Goal: Task Accomplishment & Management: Complete application form

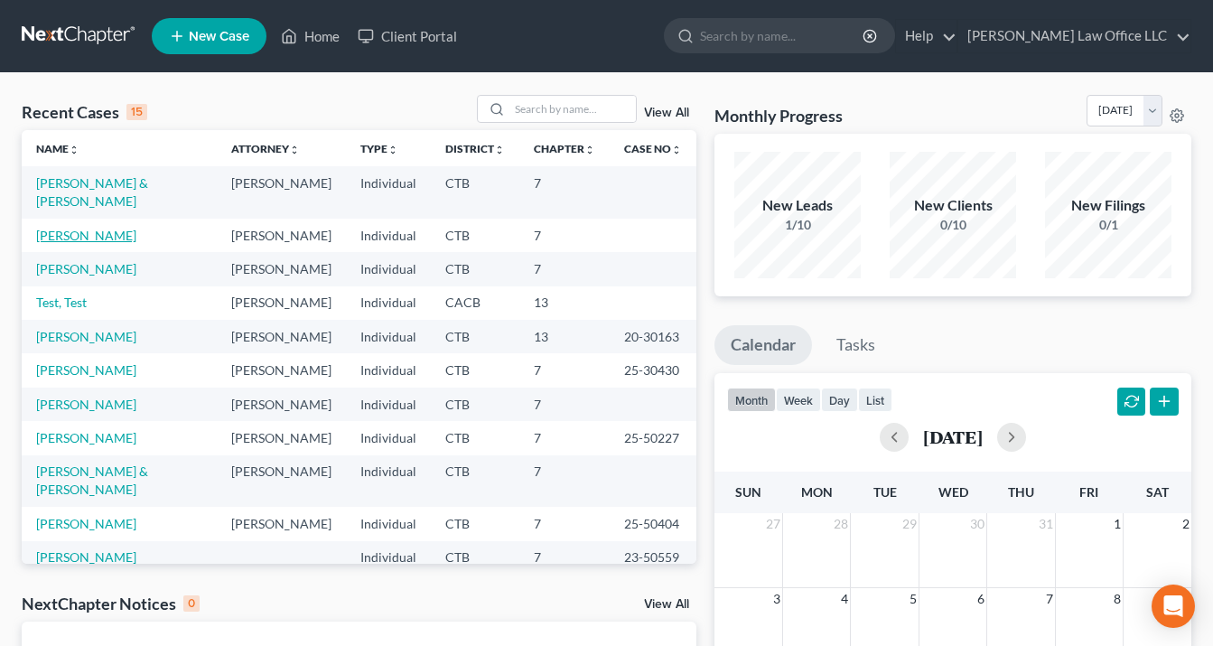
click at [91, 228] on link "[PERSON_NAME]" at bounding box center [86, 235] width 100 height 15
select select "3"
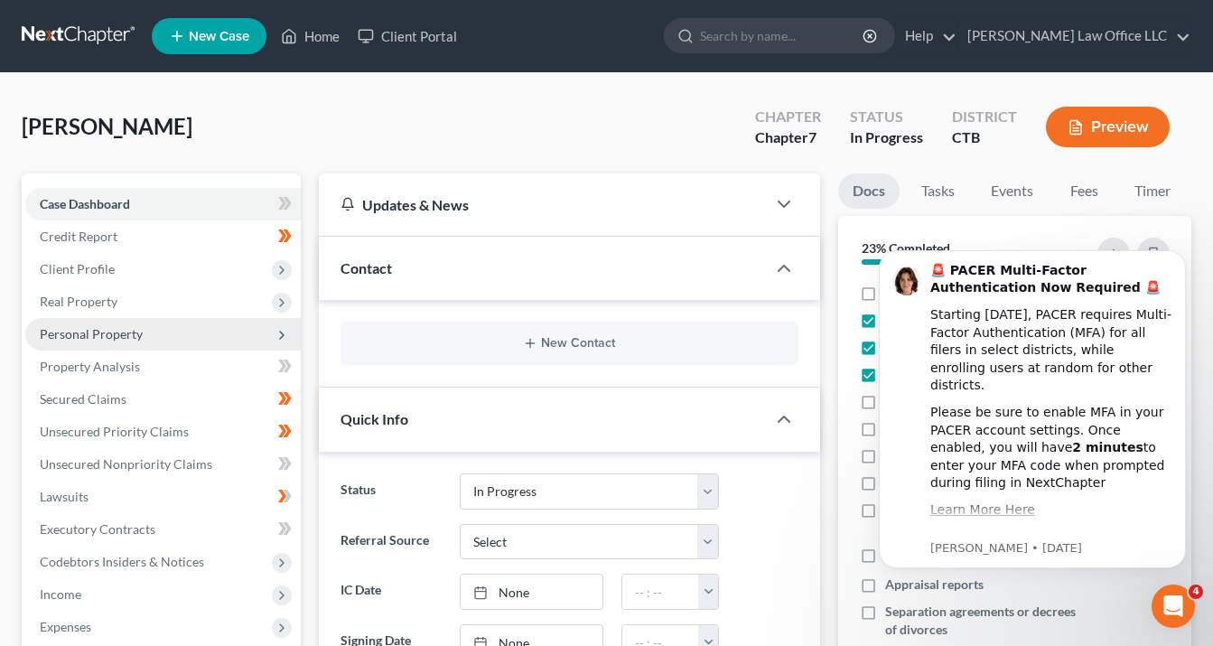
click at [144, 323] on span "Personal Property" at bounding box center [162, 334] width 275 height 33
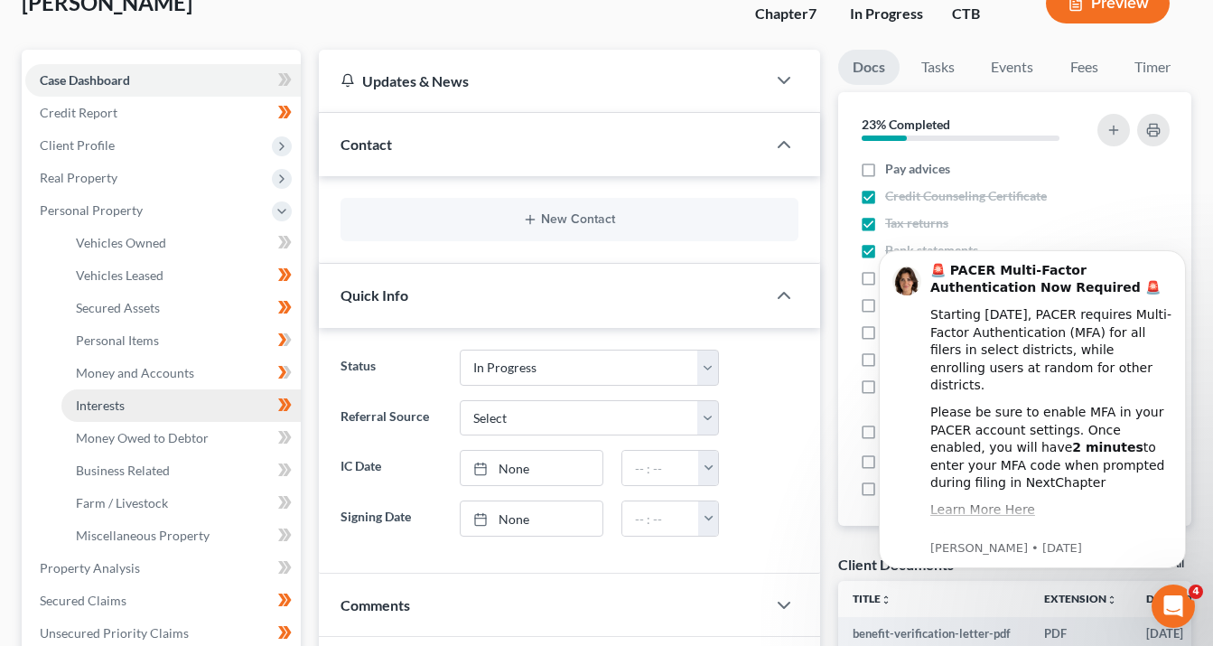
scroll to position [126, 0]
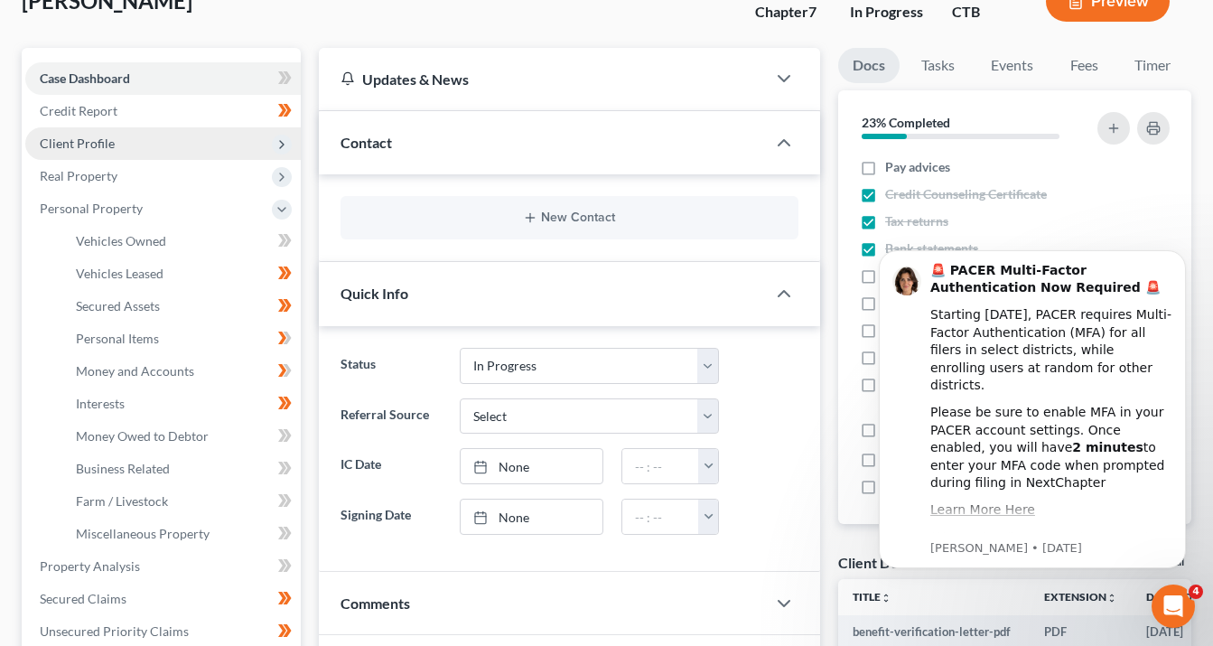
click at [144, 154] on span "Client Profile" at bounding box center [162, 143] width 275 height 33
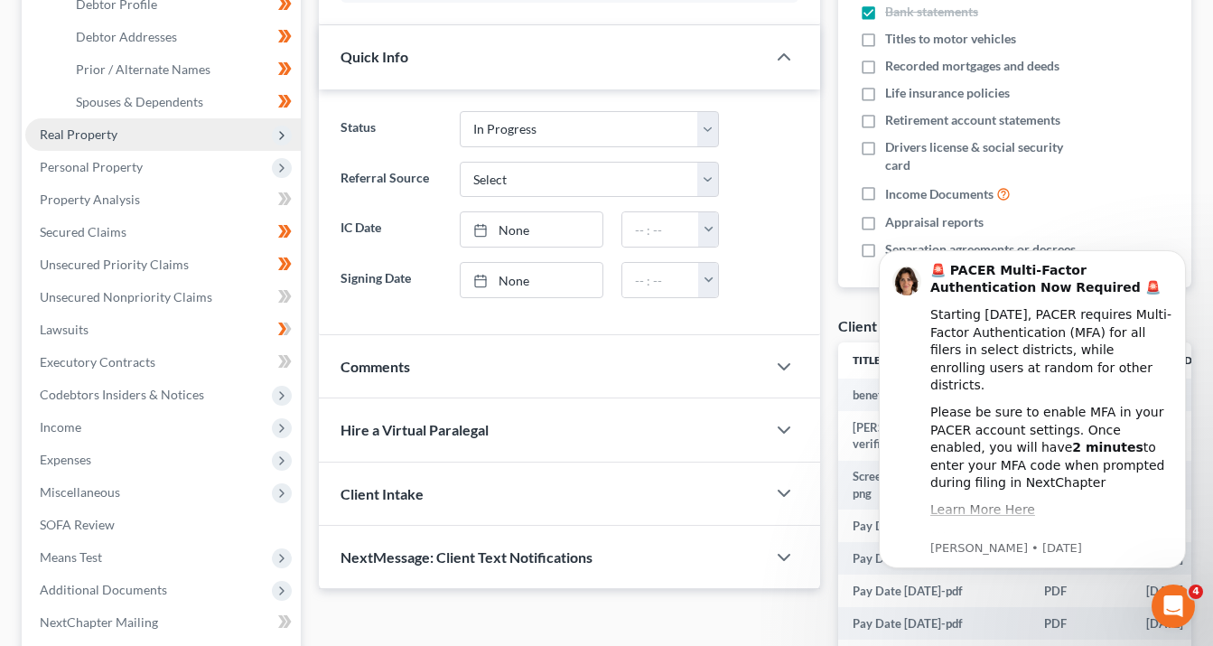
scroll to position [363, 0]
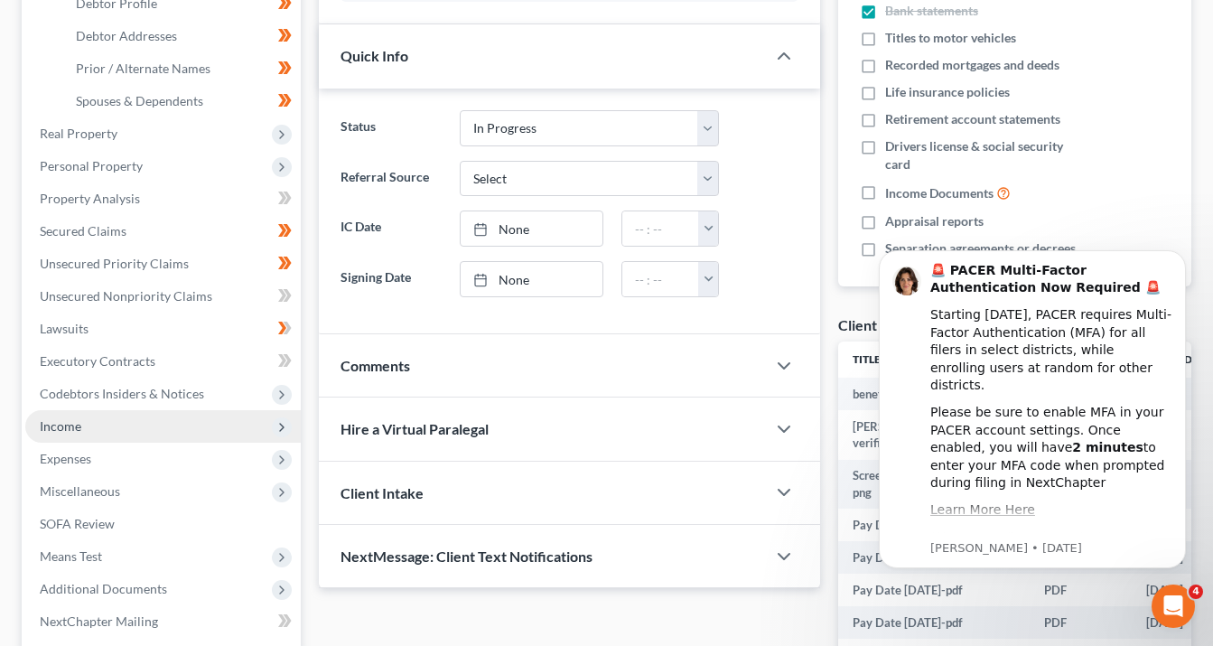
click at [171, 424] on span "Income" at bounding box center [162, 426] width 275 height 33
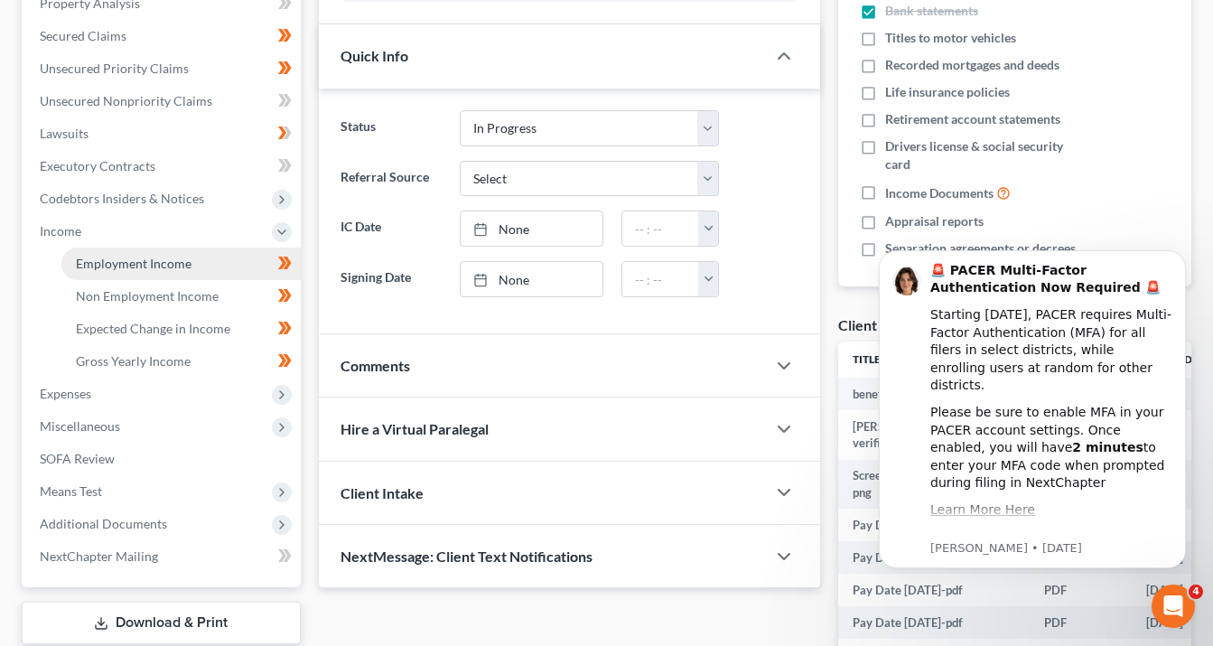
click at [161, 257] on span "Employment Income" at bounding box center [134, 263] width 116 height 15
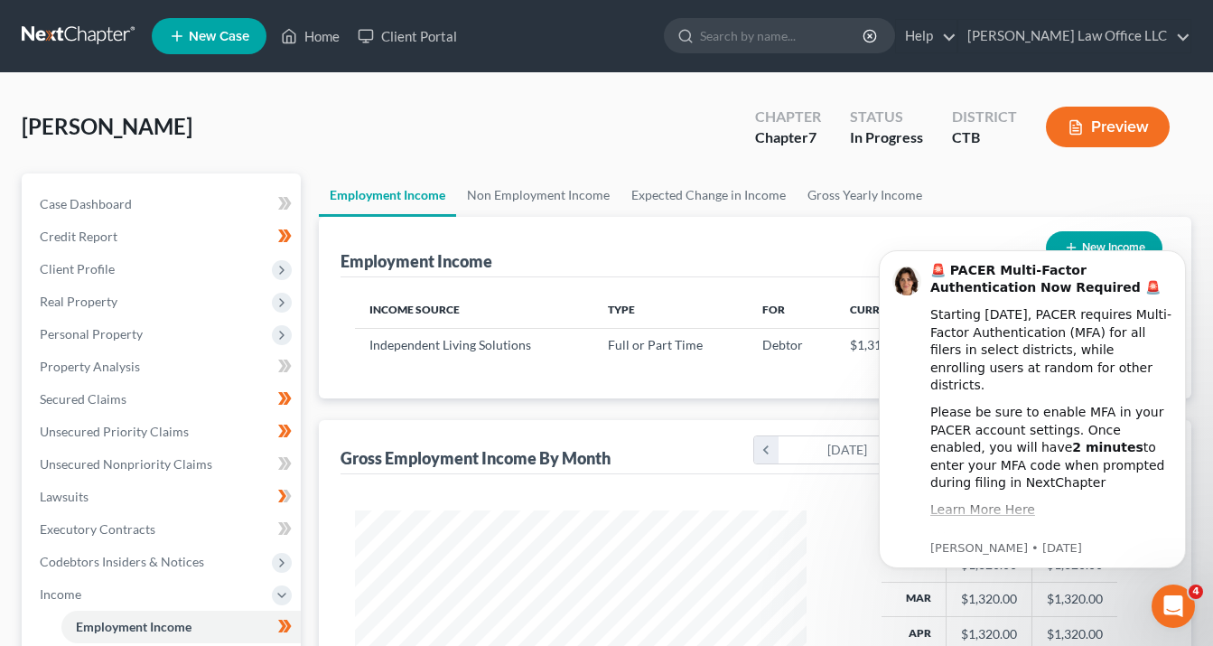
scroll to position [323, 488]
click at [1180, 600] on icon "Open Intercom Messenger" at bounding box center [1173, 606] width 30 height 30
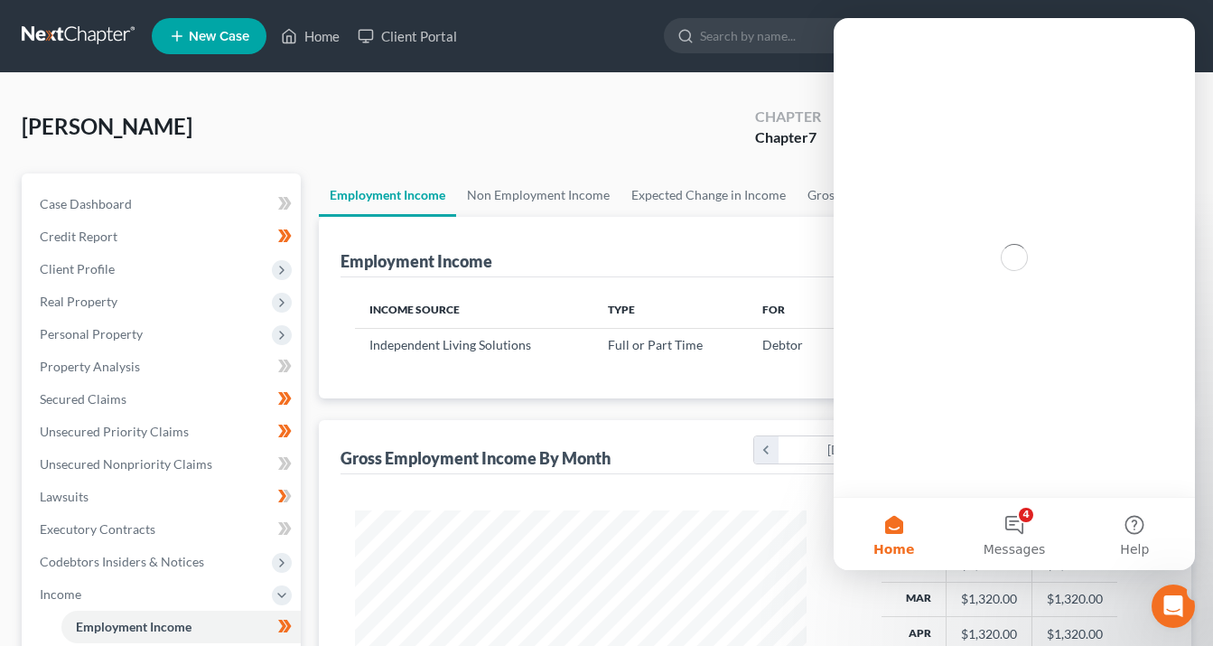
scroll to position [0, 0]
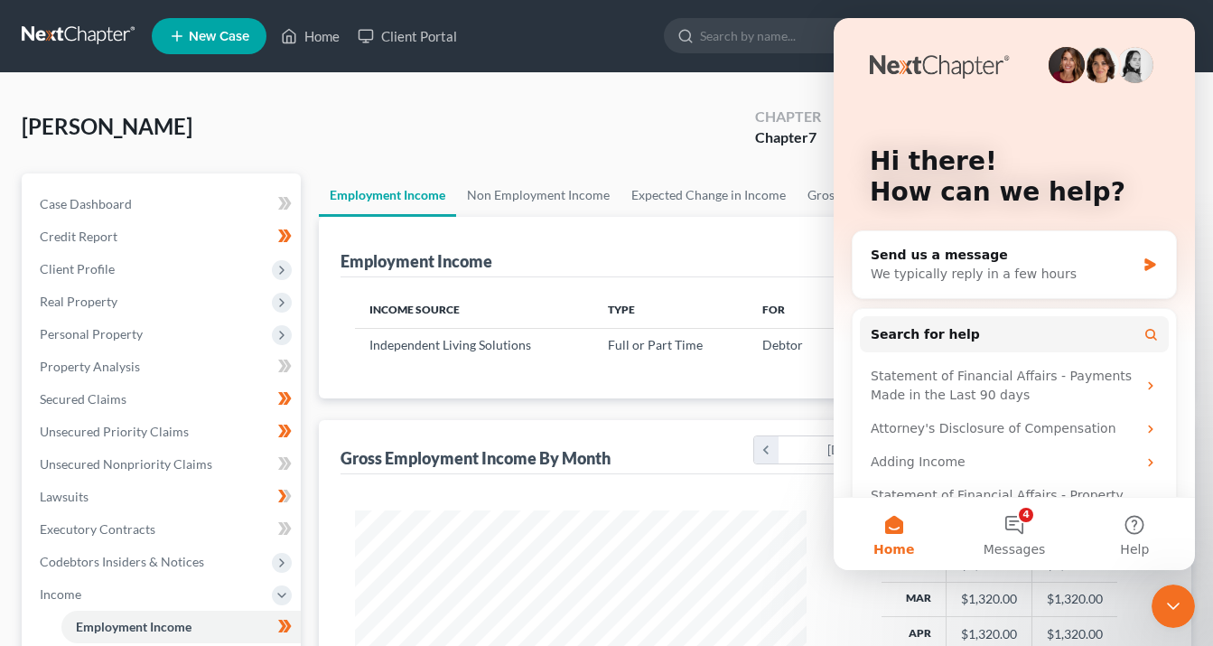
click at [628, 122] on div "[PERSON_NAME] Upgraded Chapter Chapter 7 Status In Progress District CTB Preview" at bounding box center [606, 134] width 1169 height 79
click at [1173, 595] on icon "Close Intercom Messenger" at bounding box center [1173, 606] width 22 height 22
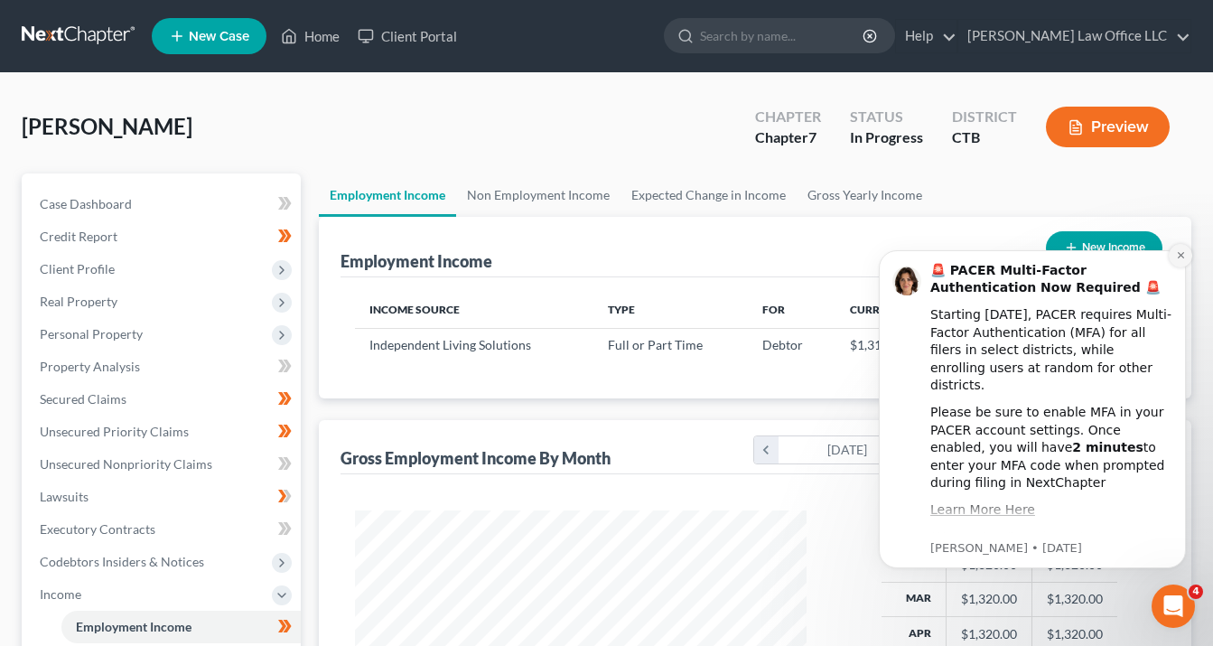
click at [1177, 256] on icon "Dismiss notification" at bounding box center [1181, 255] width 10 height 10
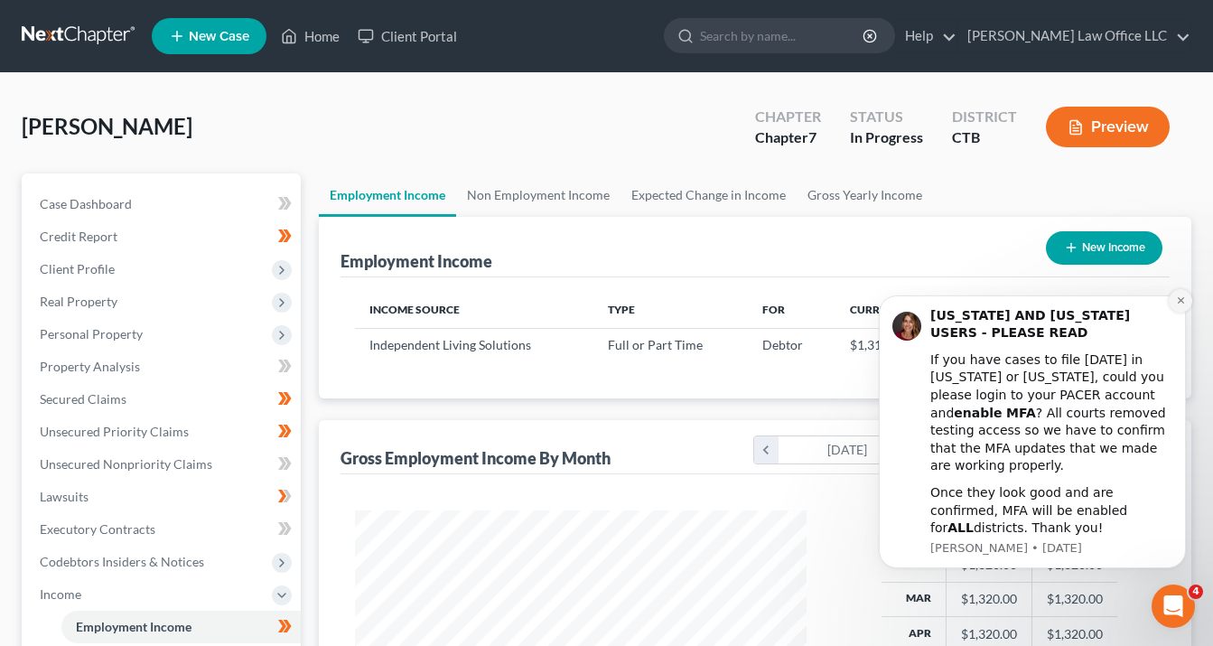
click at [1180, 305] on icon "Dismiss notification" at bounding box center [1181, 300] width 10 height 10
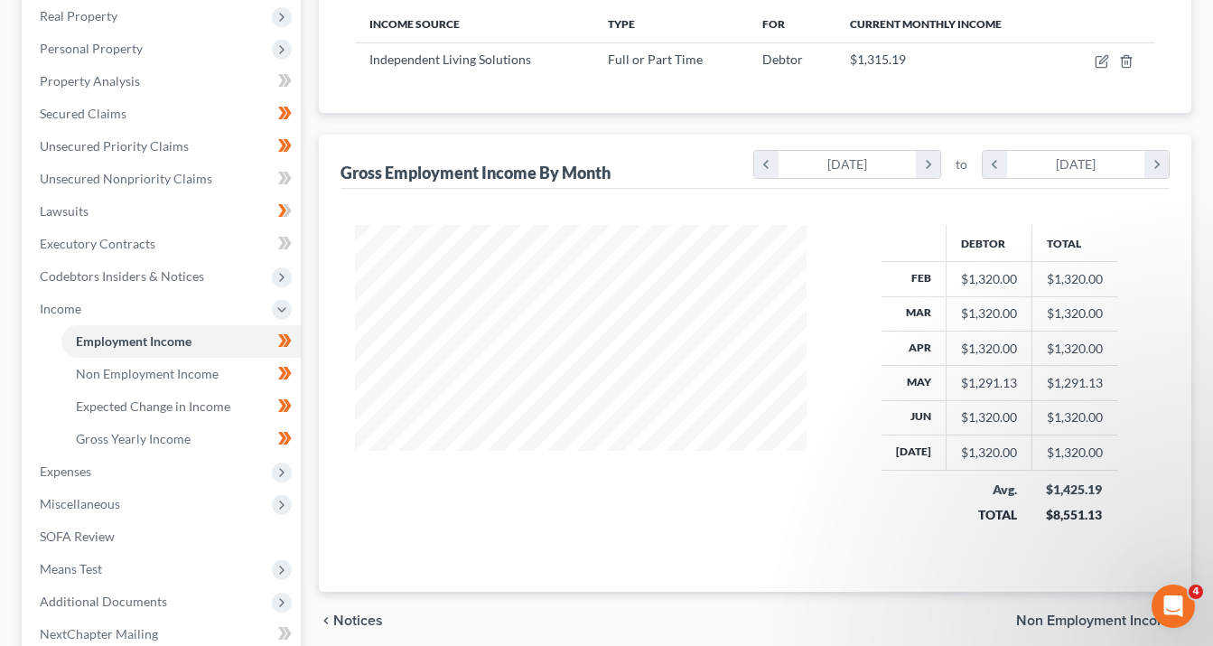
scroll to position [248, 0]
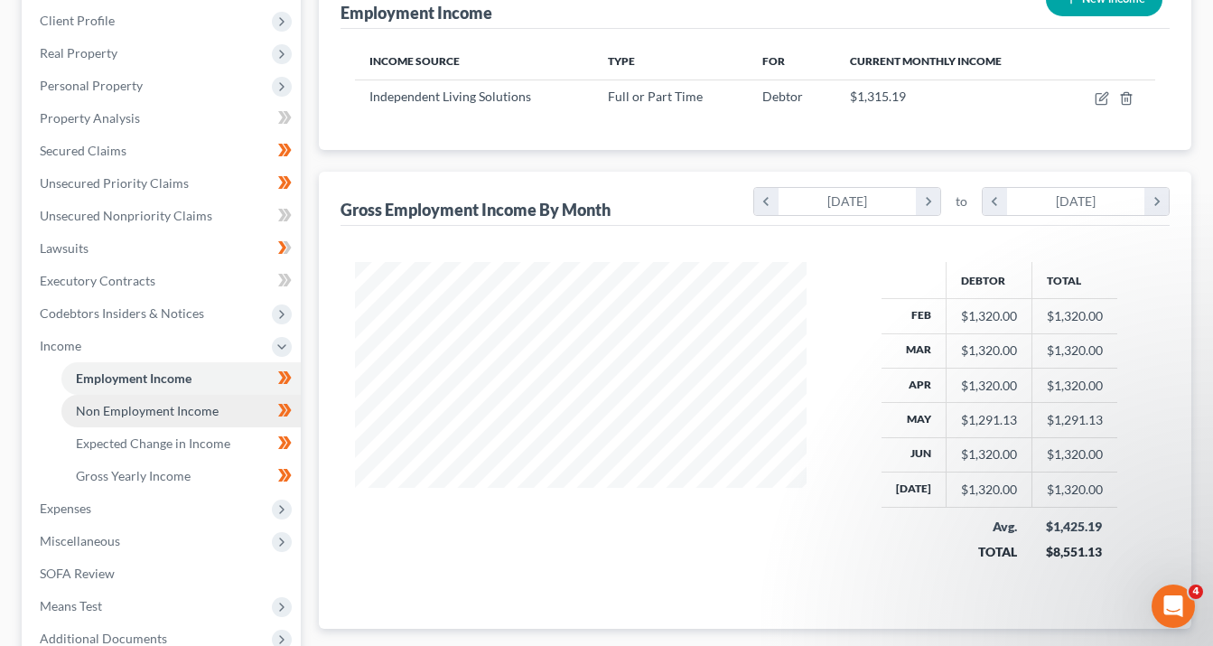
click at [200, 412] on span "Non Employment Income" at bounding box center [147, 410] width 143 height 15
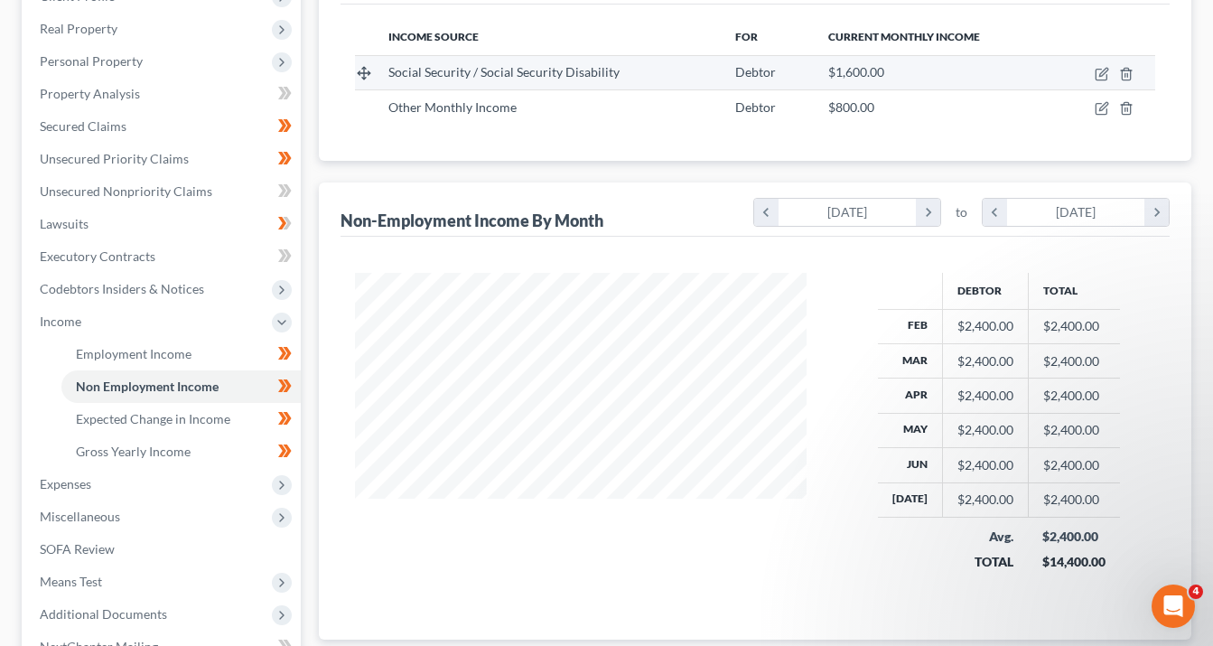
scroll to position [304, 0]
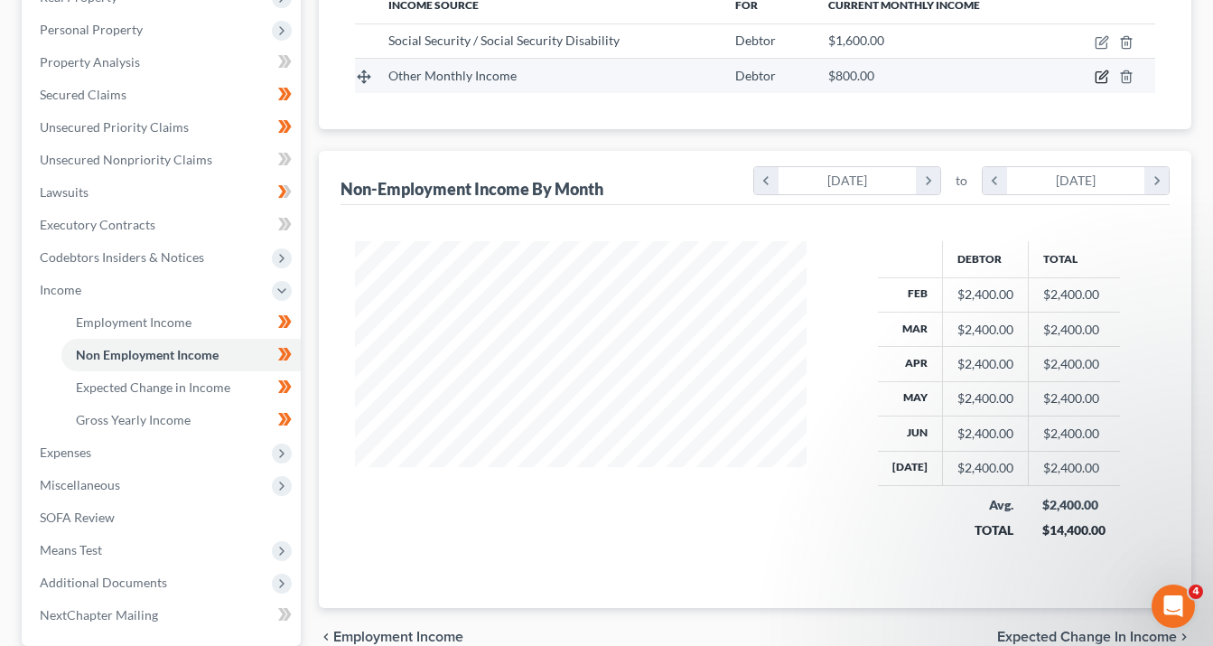
click at [1101, 74] on icon "button" at bounding box center [1103, 75] width 8 height 8
select select "13"
select select "0"
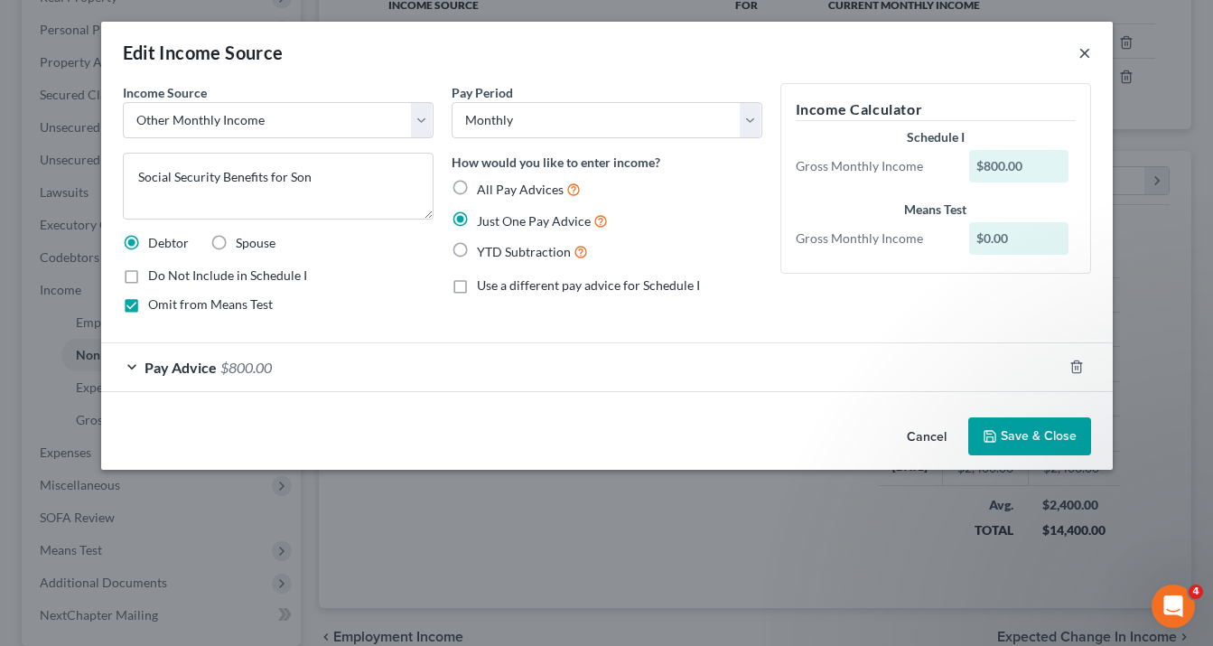
click at [1085, 45] on button "×" at bounding box center [1084, 53] width 13 height 22
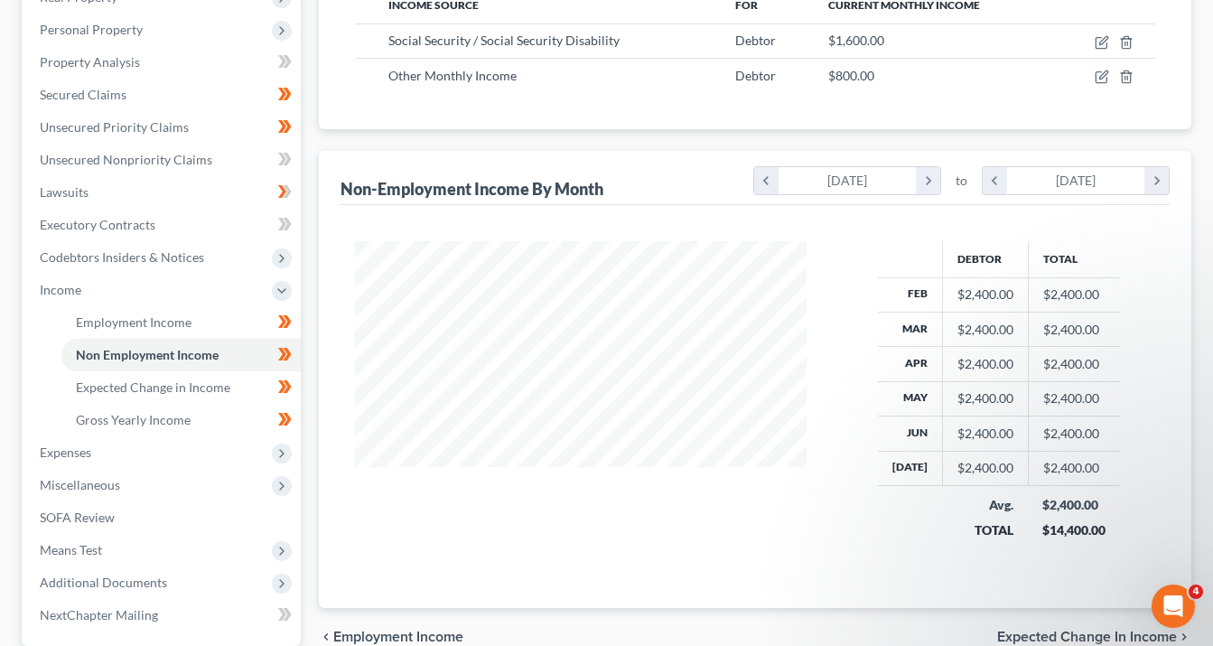
scroll to position [233, 0]
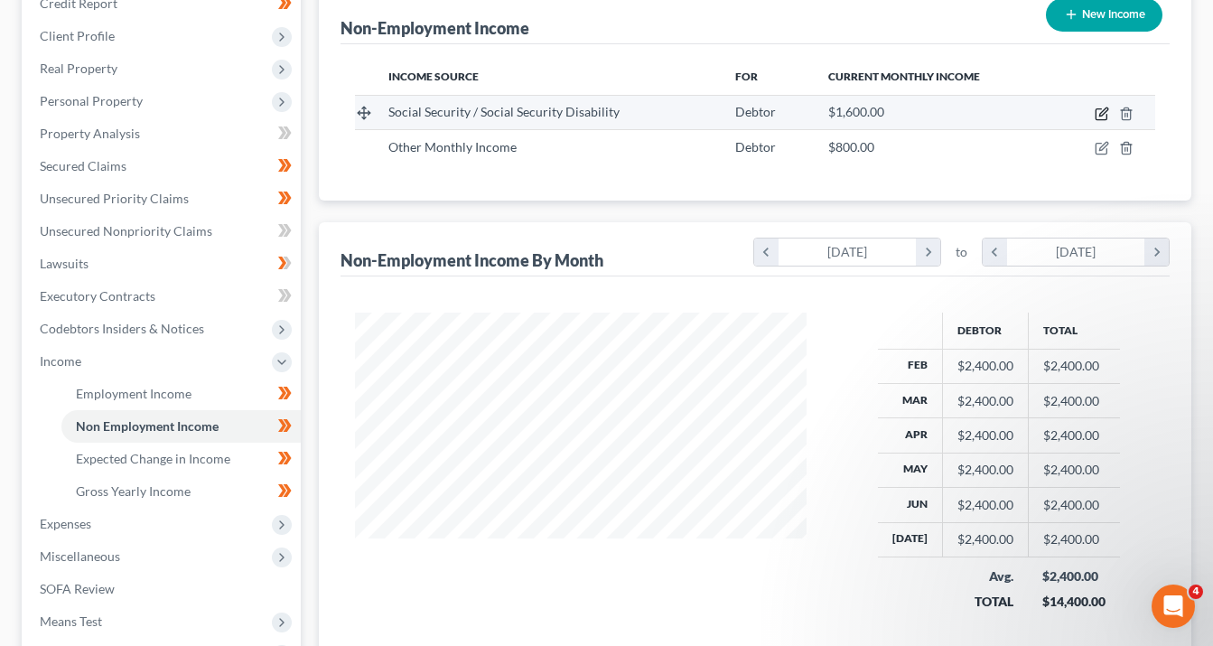
click at [1106, 108] on icon "button" at bounding box center [1101, 114] width 14 height 14
select select "4"
select select "0"
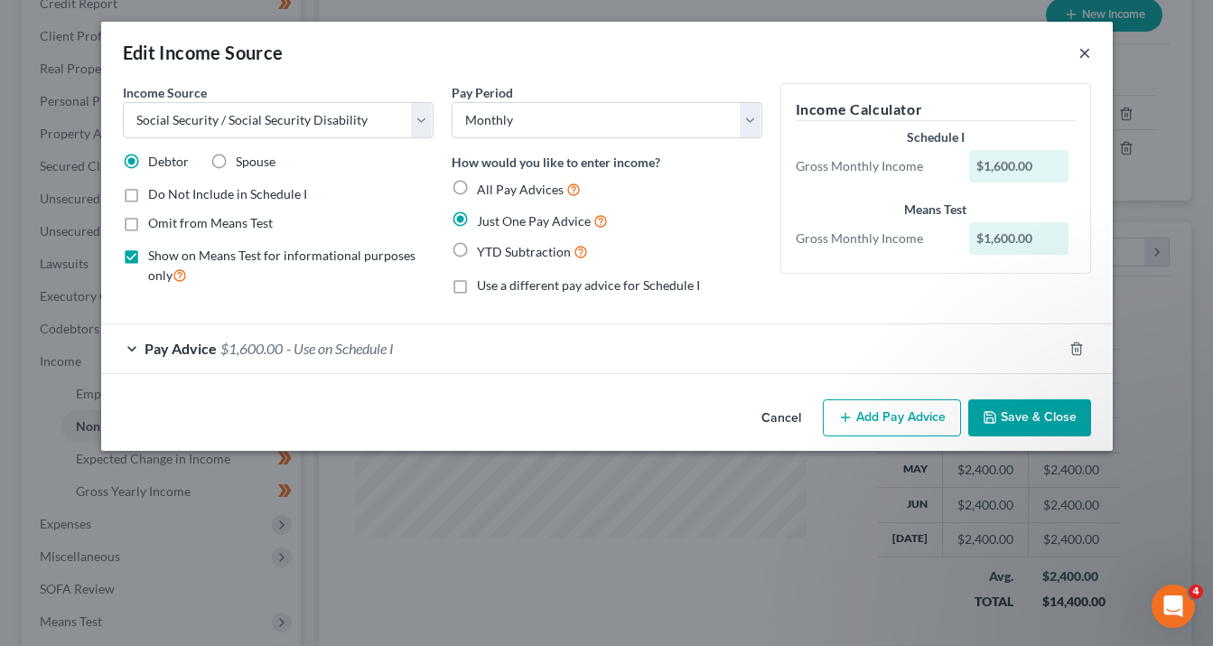
click at [1083, 51] on button "×" at bounding box center [1084, 53] width 13 height 22
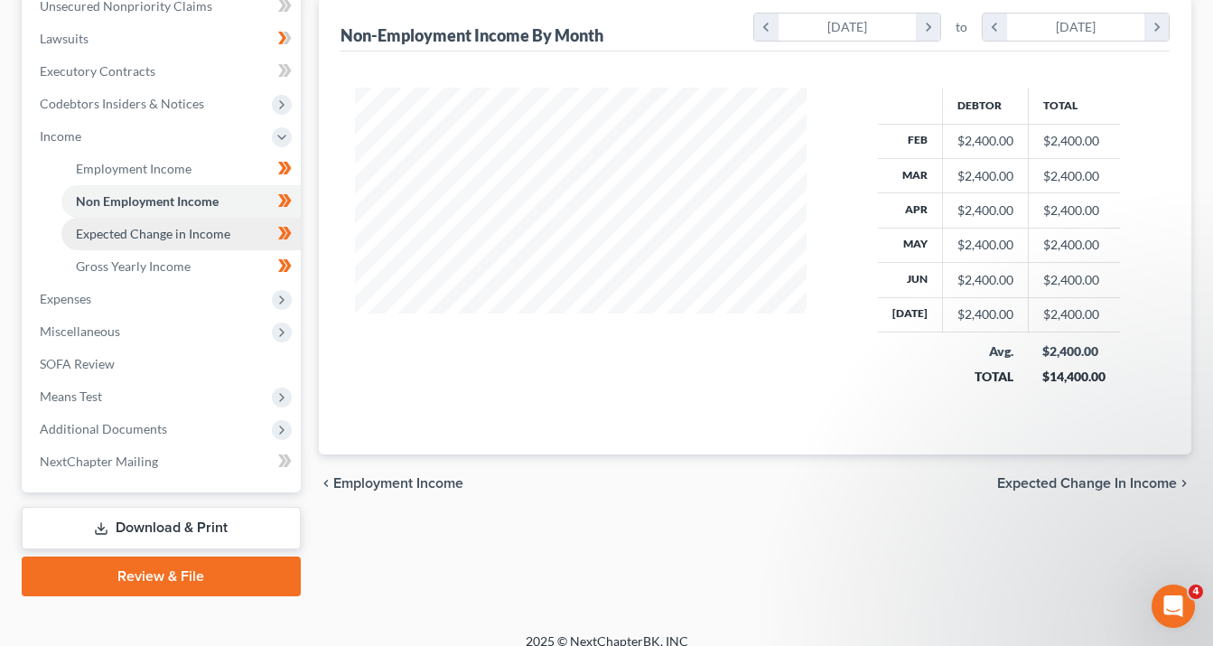
scroll to position [475, 0]
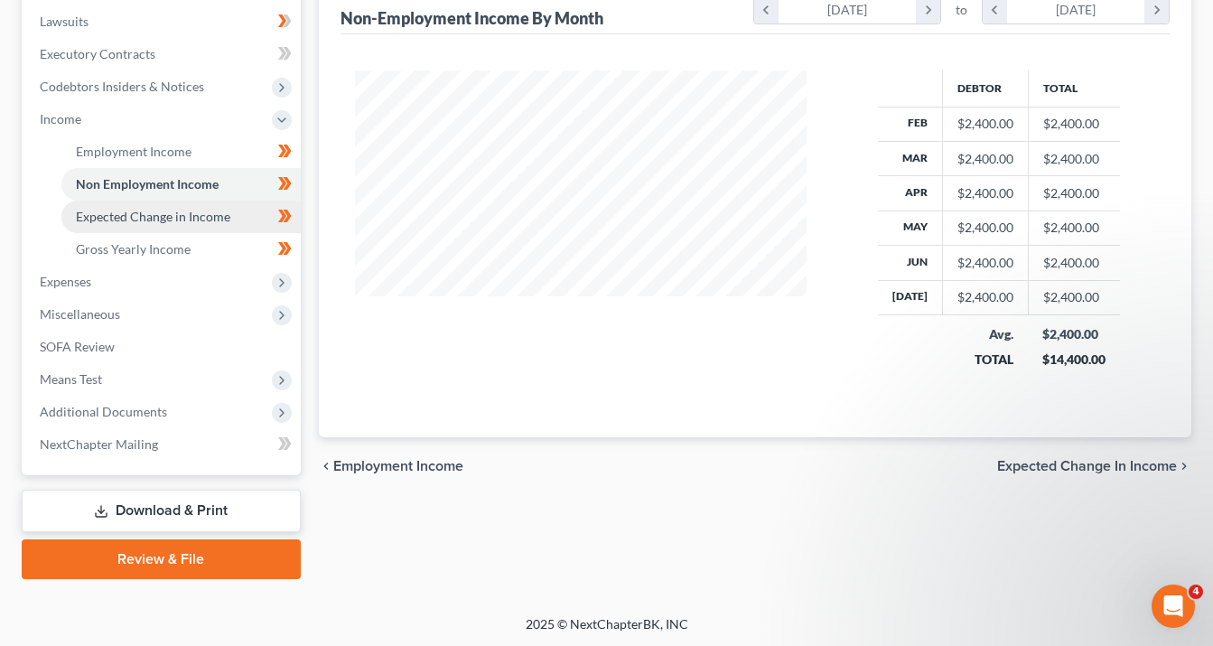
click at [213, 220] on span "Expected Change in Income" at bounding box center [153, 216] width 154 height 15
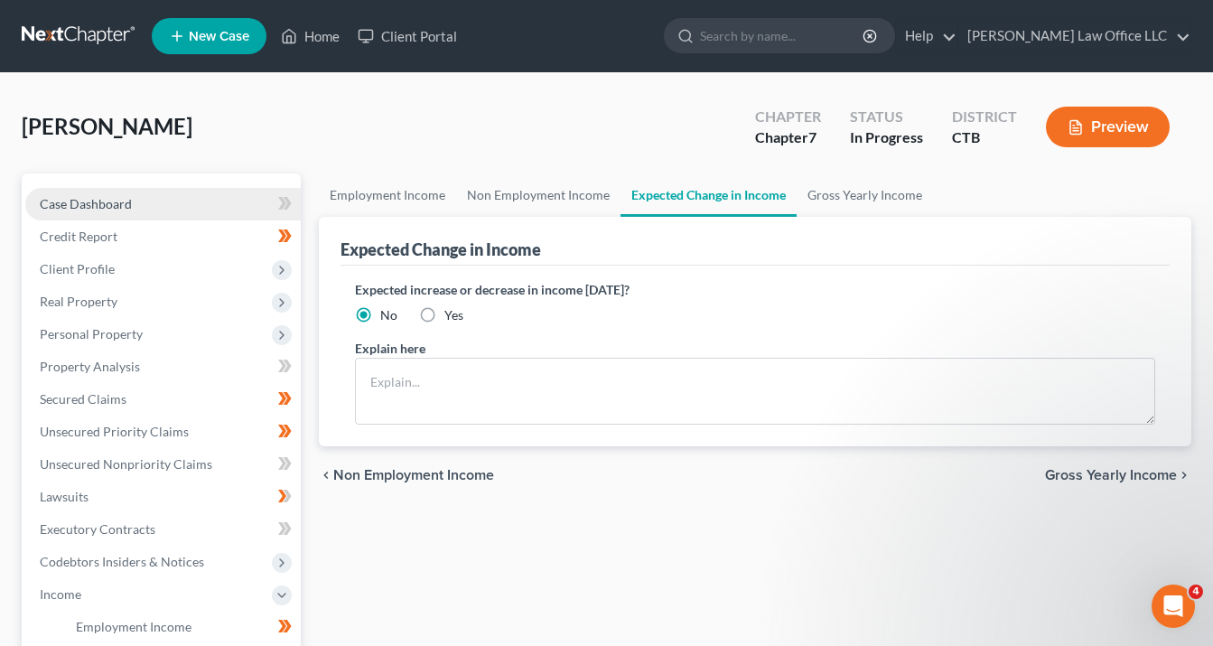
click at [98, 196] on span "Case Dashboard" at bounding box center [86, 203] width 92 height 15
